Goal: Check status: Check status

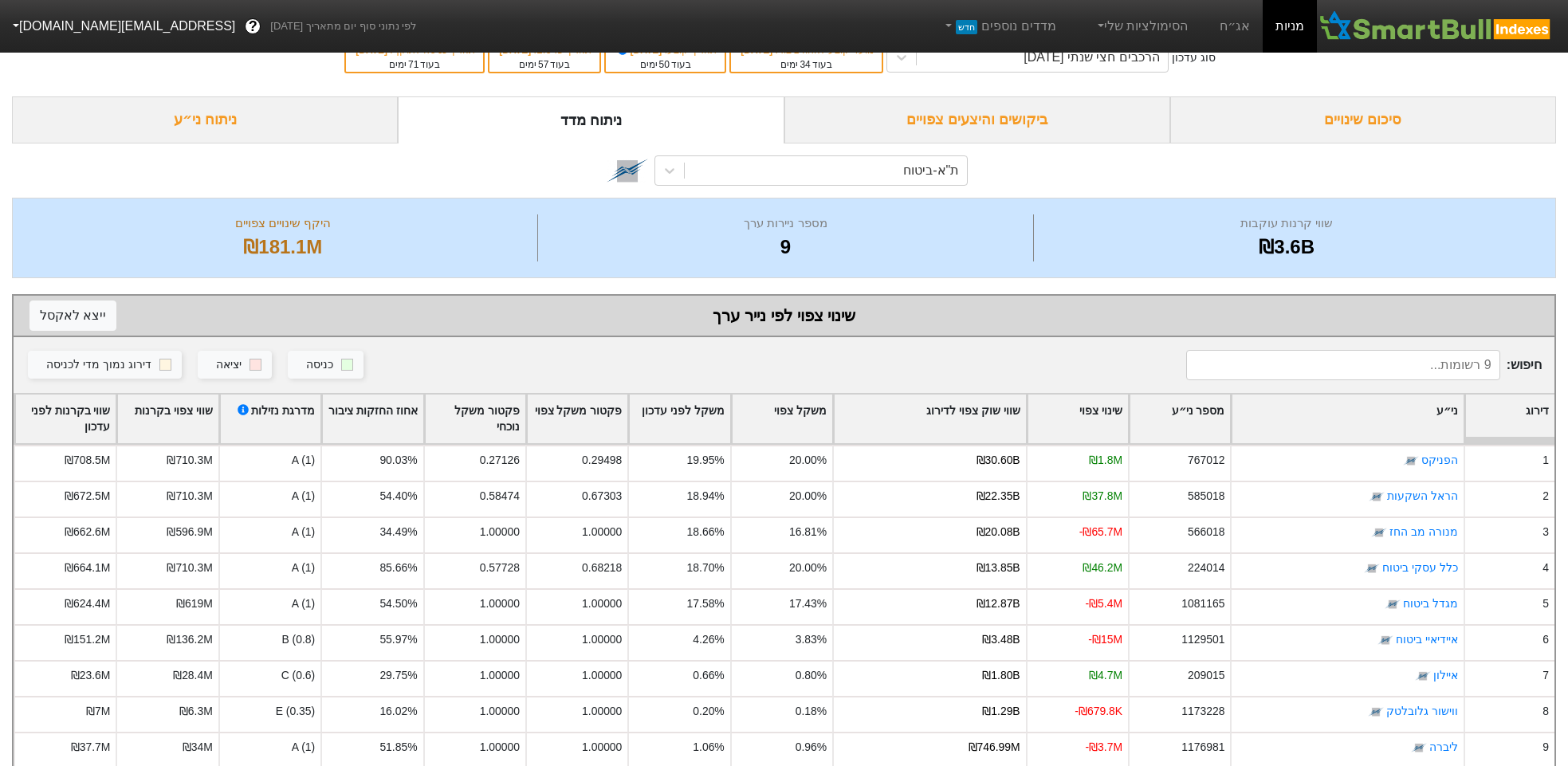
scroll to position [30, 0]
click at [424, 55] on div "תאריך כניסה לתוקף : 06/11/2025" at bounding box center [414, 50] width 121 height 14
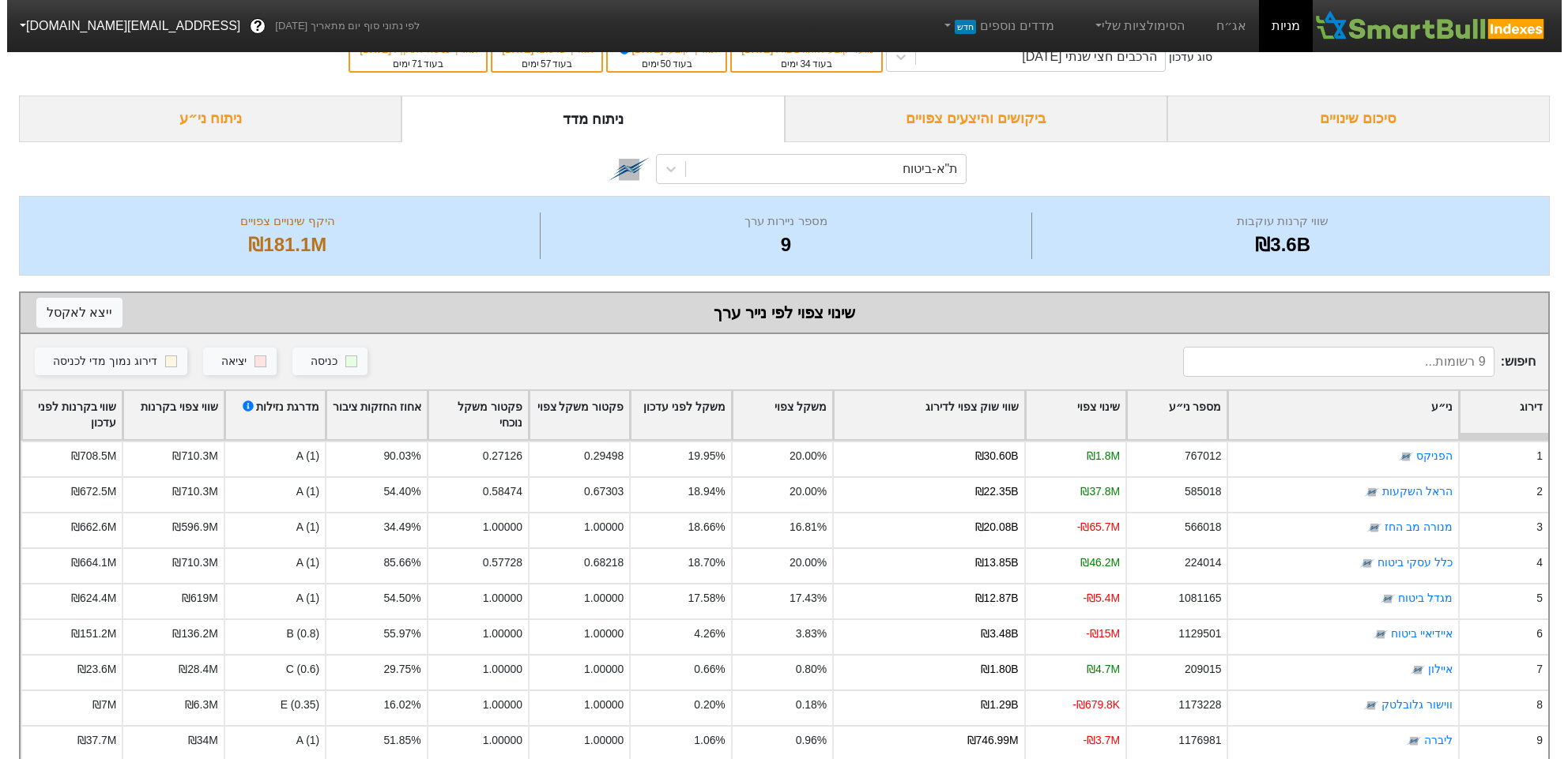
scroll to position [0, 0]
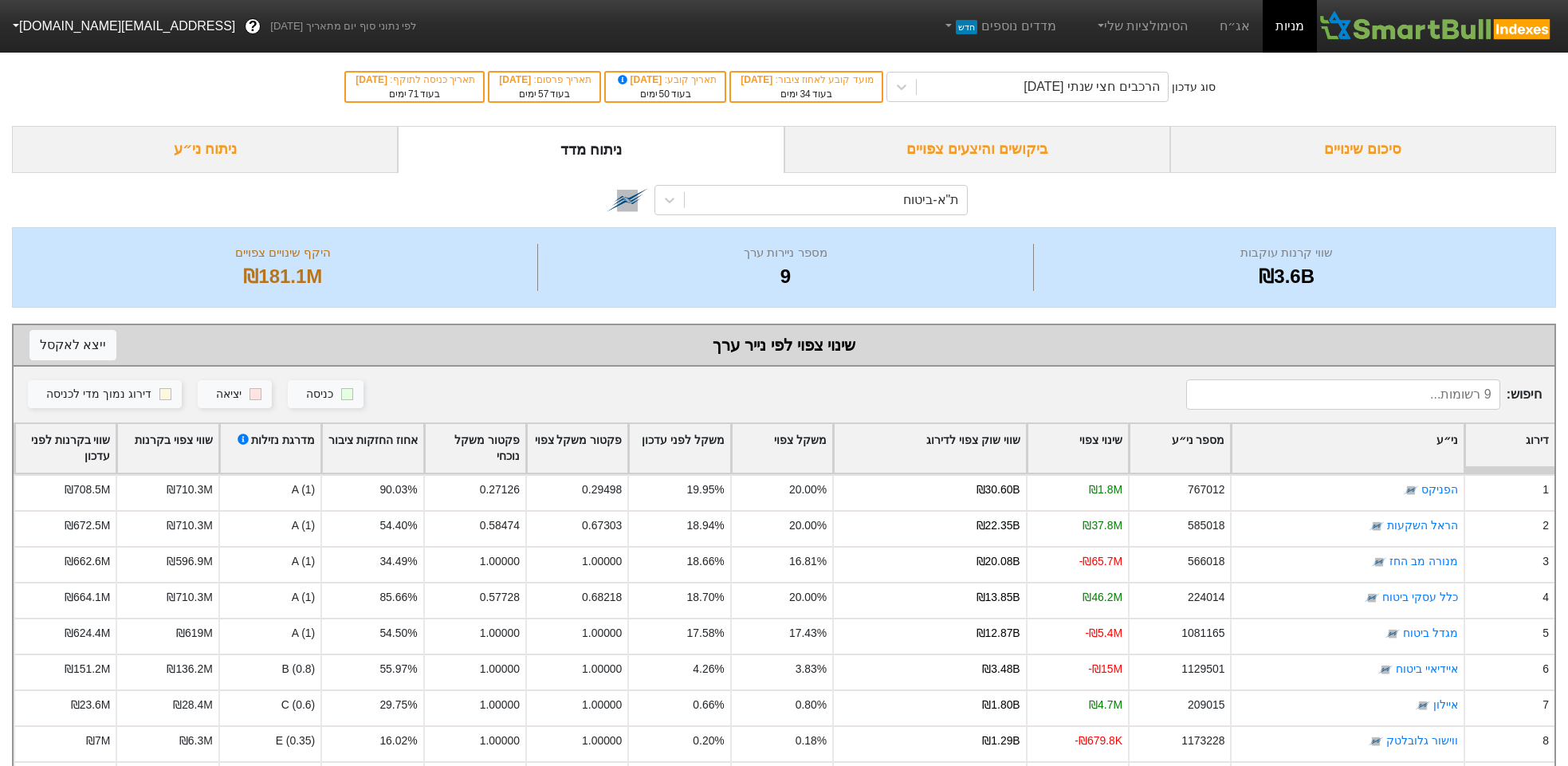
click at [1290, 151] on div "סיכום שינויים" at bounding box center [1363, 149] width 386 height 47
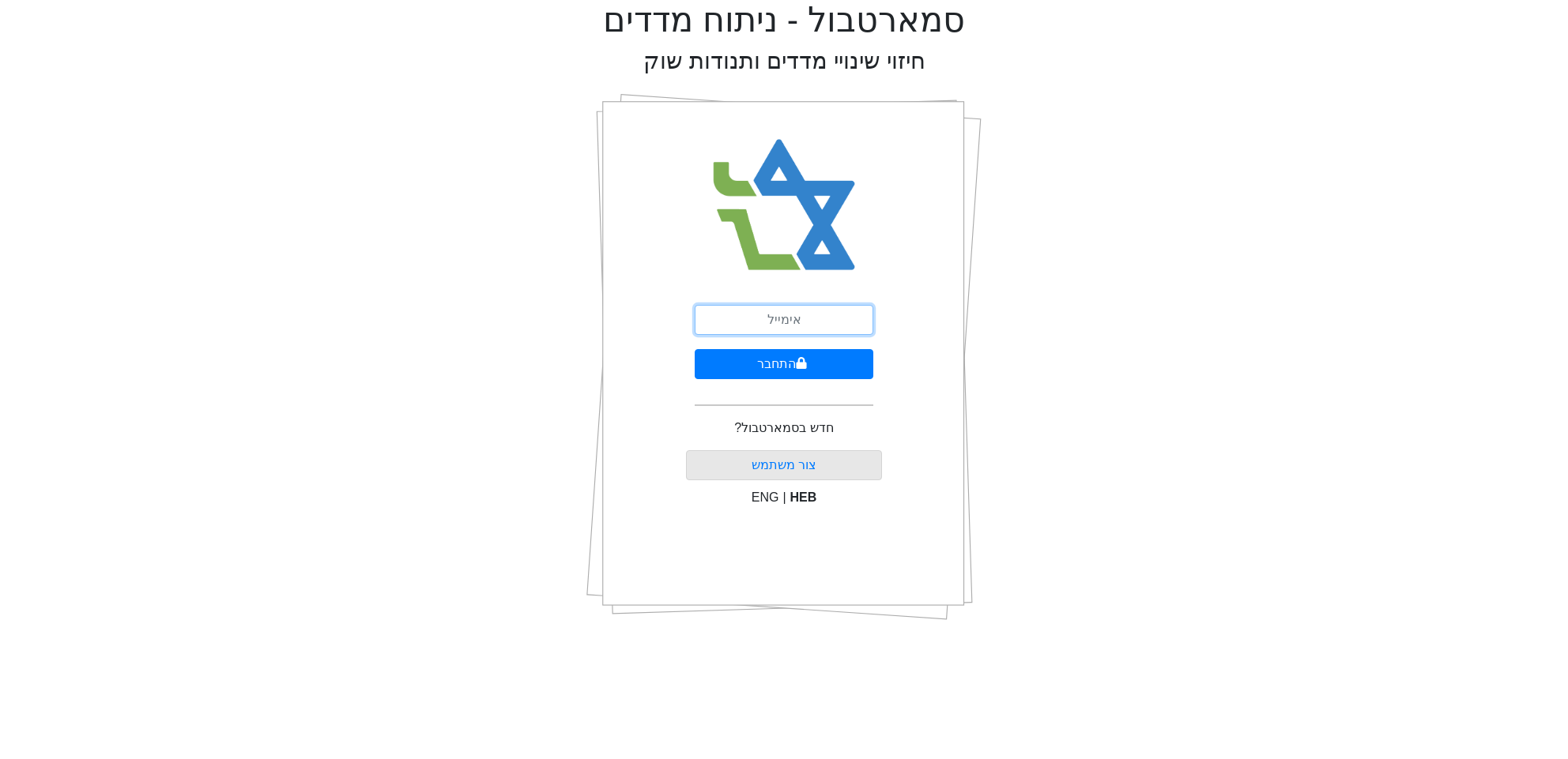
click at [799, 316] on input "email" at bounding box center [784, 320] width 179 height 30
type input "[EMAIL_ADDRESS][DOMAIN_NAME]"
click at [752, 354] on button "התחבר" at bounding box center [784, 365] width 179 height 30
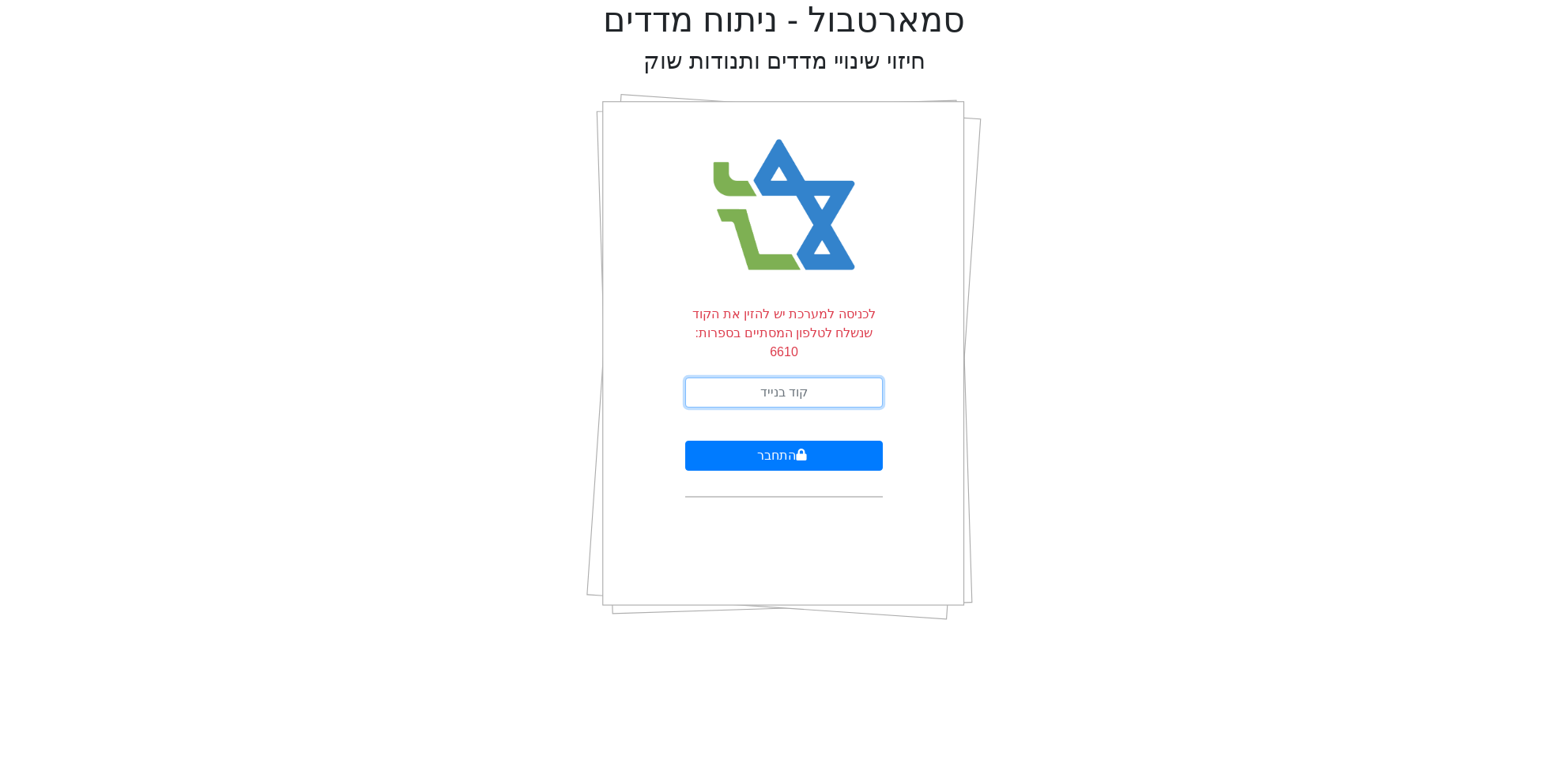
click at [816, 378] on input "text" at bounding box center [784, 393] width 198 height 30
click at [827, 378] on input "text" at bounding box center [784, 393] width 198 height 30
type input "693851"
click at [685, 441] on button "התחבר" at bounding box center [784, 457] width 198 height 30
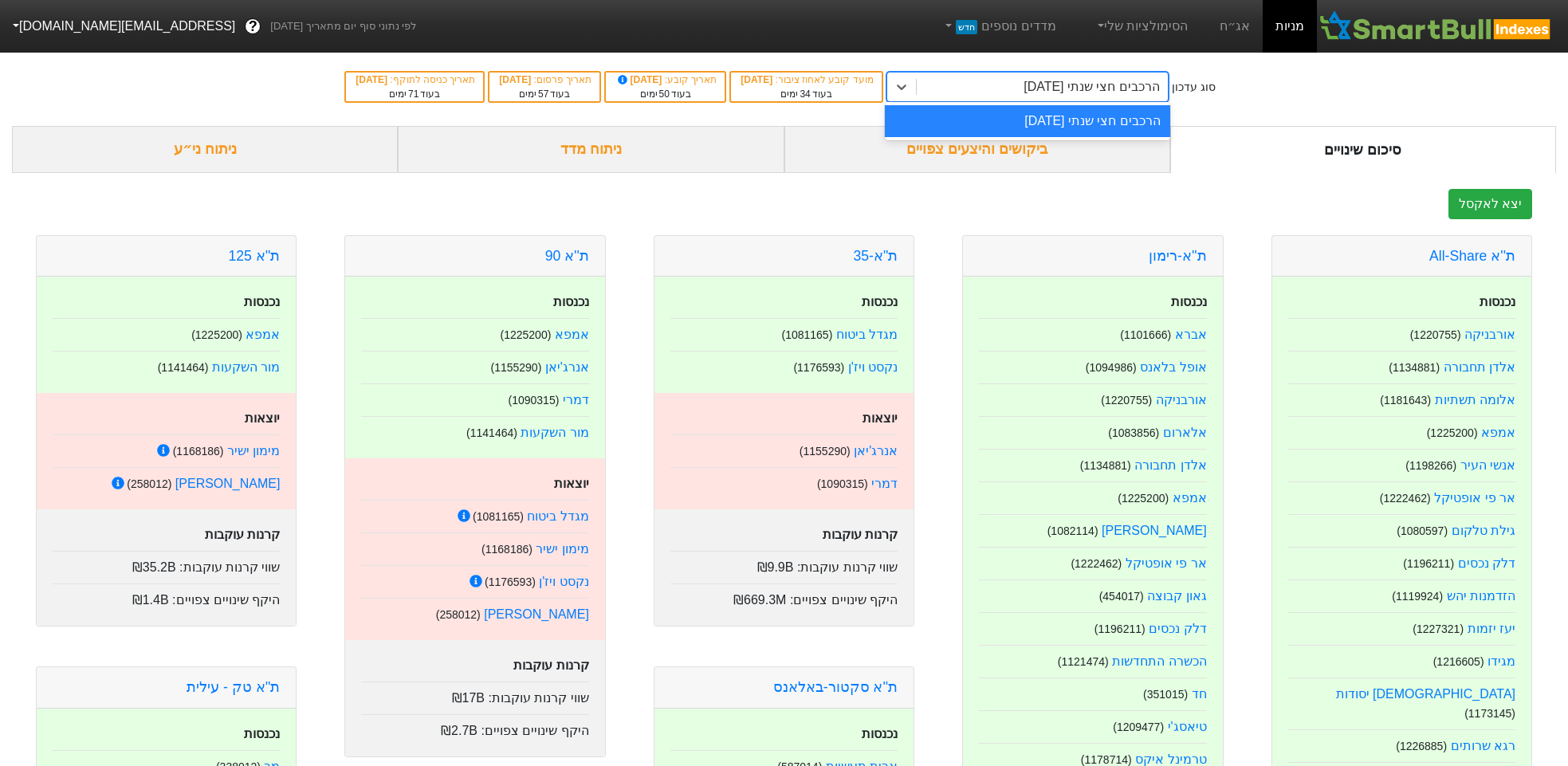
click at [1150, 87] on div "הרכבים חצי שנתי [DATE]" at bounding box center [1091, 87] width 136 height 19
click at [673, 109] on div "סוג עדכון option הרכבים חצי שנתי [DATE] focused, 1 of 1. 1 result available. Us…" at bounding box center [784, 87] width 1568 height 78
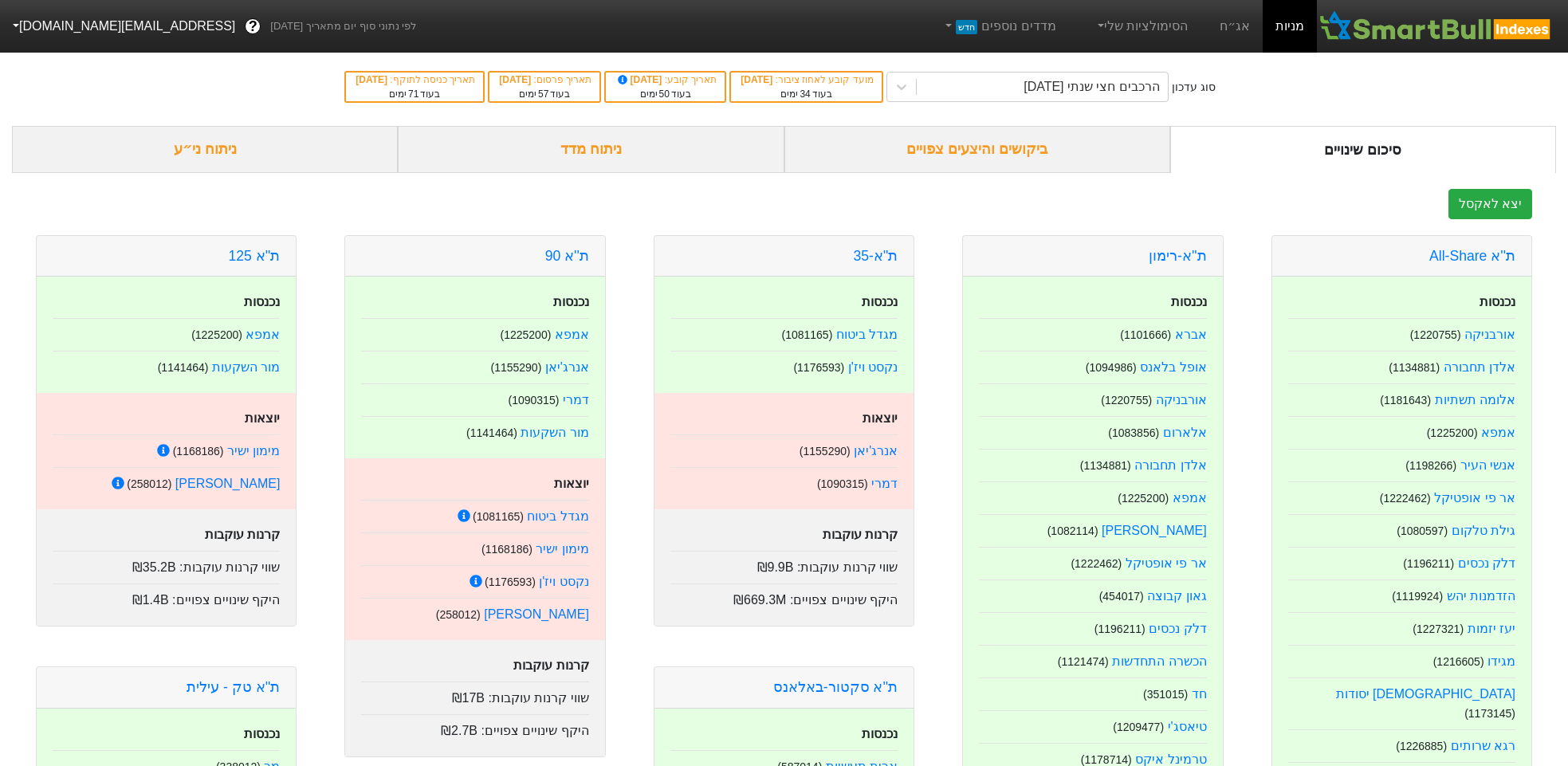
scroll to position [12, 0]
